Goal: Navigation & Orientation: Find specific page/section

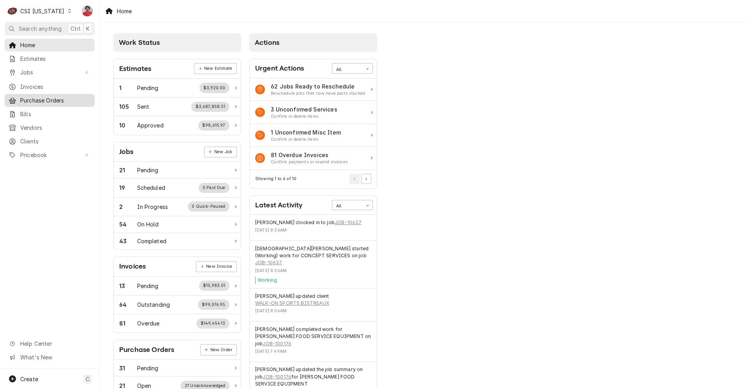
click at [46, 99] on span "Purchase Orders" at bounding box center [55, 100] width 71 height 8
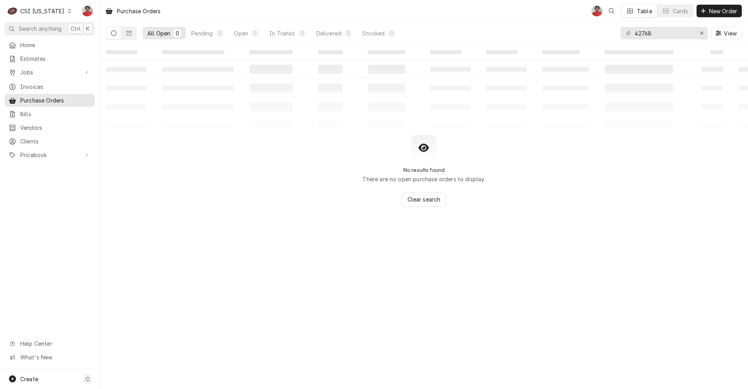
click at [51, 11] on div "CSI [US_STATE]" at bounding box center [42, 11] width 44 height 8
click at [79, 14] on div "CSI Kansas City" at bounding box center [121, 15] width 103 height 8
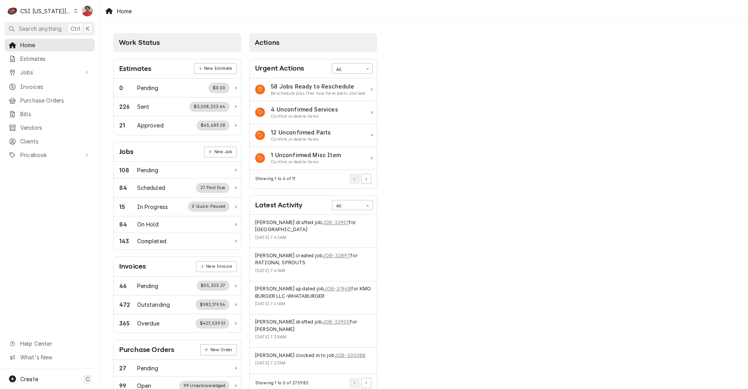
click at [55, 9] on div "CSI [US_STATE][GEOGRAPHIC_DATA]" at bounding box center [45, 11] width 51 height 8
click at [83, 42] on div "CSI St. [PERSON_NAME]" at bounding box center [134, 43] width 114 height 8
click at [35, 11] on div "CSI St. [PERSON_NAME]" at bounding box center [45, 11] width 51 height 8
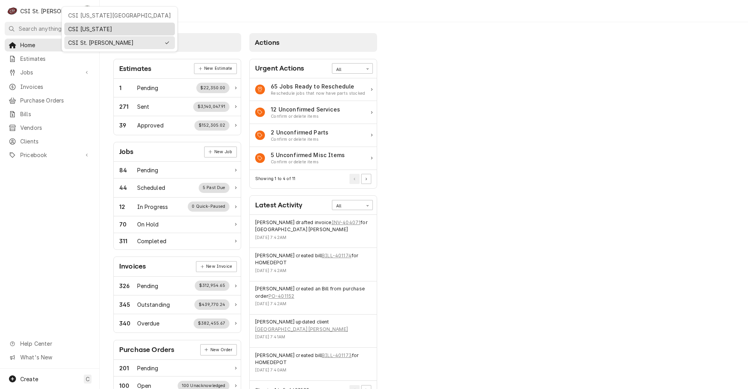
click at [80, 30] on div "CSI [US_STATE]" at bounding box center [119, 29] width 103 height 8
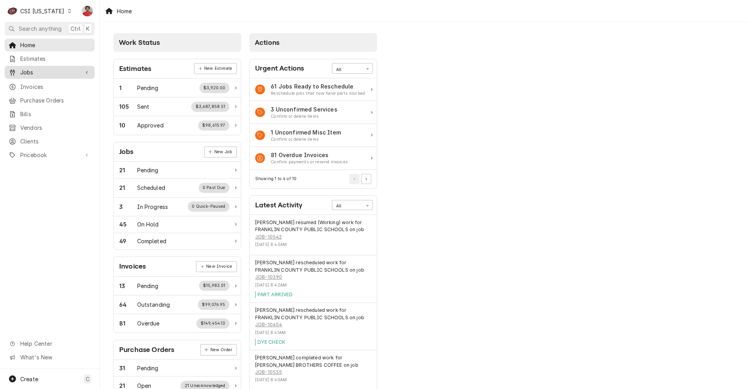
click at [56, 72] on span "Jobs" at bounding box center [49, 72] width 59 height 8
click at [52, 83] on span "Jobs" at bounding box center [55, 86] width 71 height 8
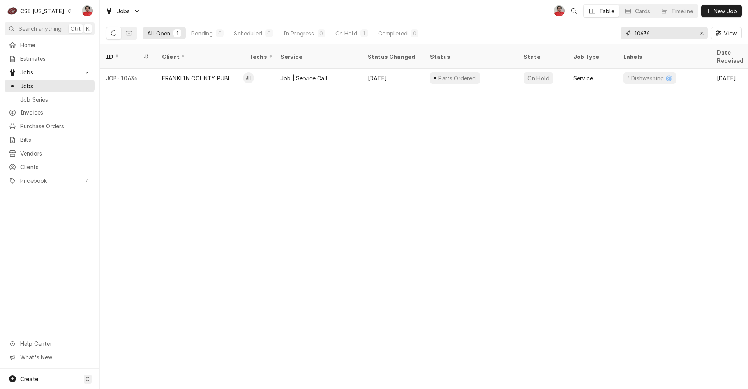
click at [672, 36] on input "10636" at bounding box center [664, 33] width 58 height 12
type input "10644"
click at [47, 14] on div "CSI [US_STATE]" at bounding box center [42, 11] width 44 height 8
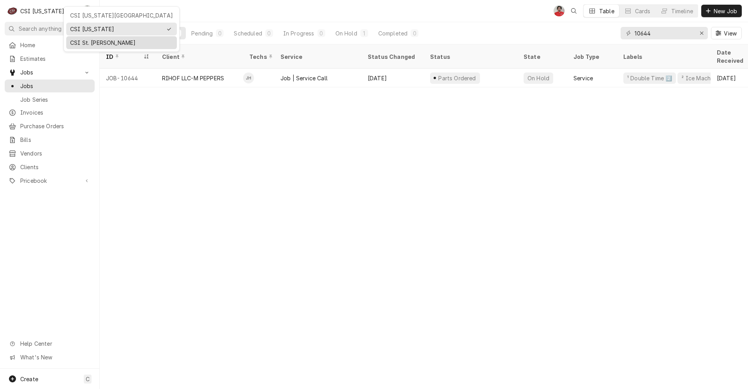
click at [84, 44] on div "CSI St. [PERSON_NAME]" at bounding box center [121, 43] width 103 height 8
